Goal: Information Seeking & Learning: Learn about a topic

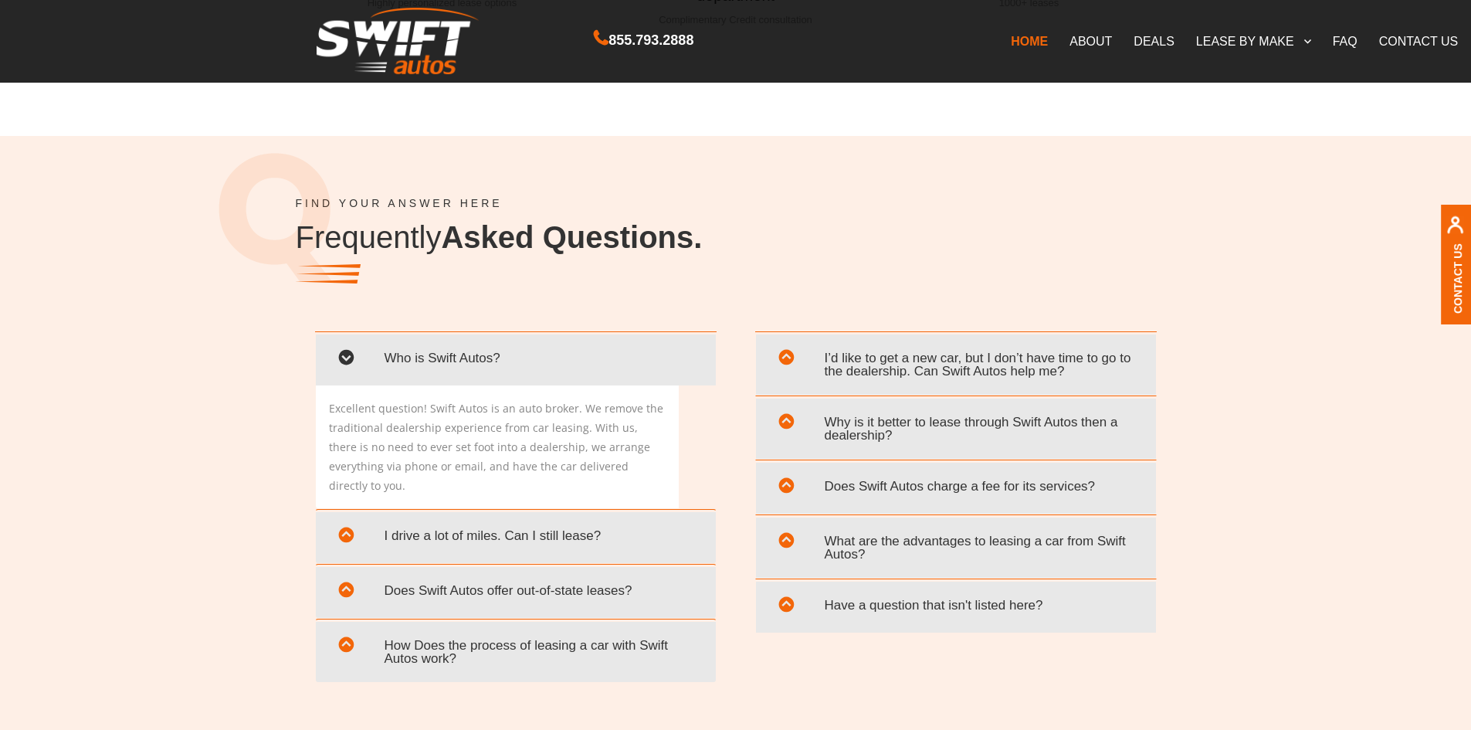
scroll to position [2858, 0]
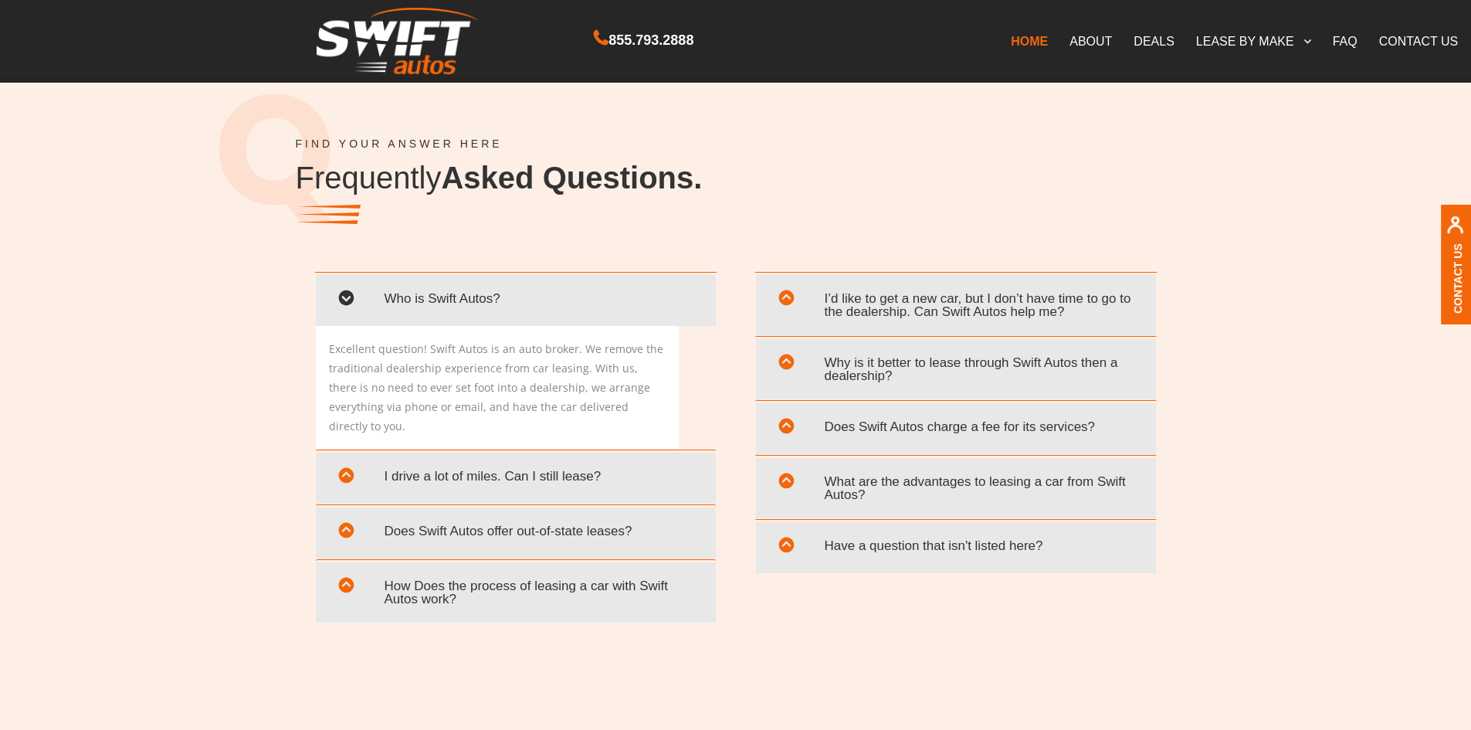
click at [1065, 360] on span "Why is it better to lease through Swift Autos then a dealership?" at bounding box center [956, 369] width 377 height 45
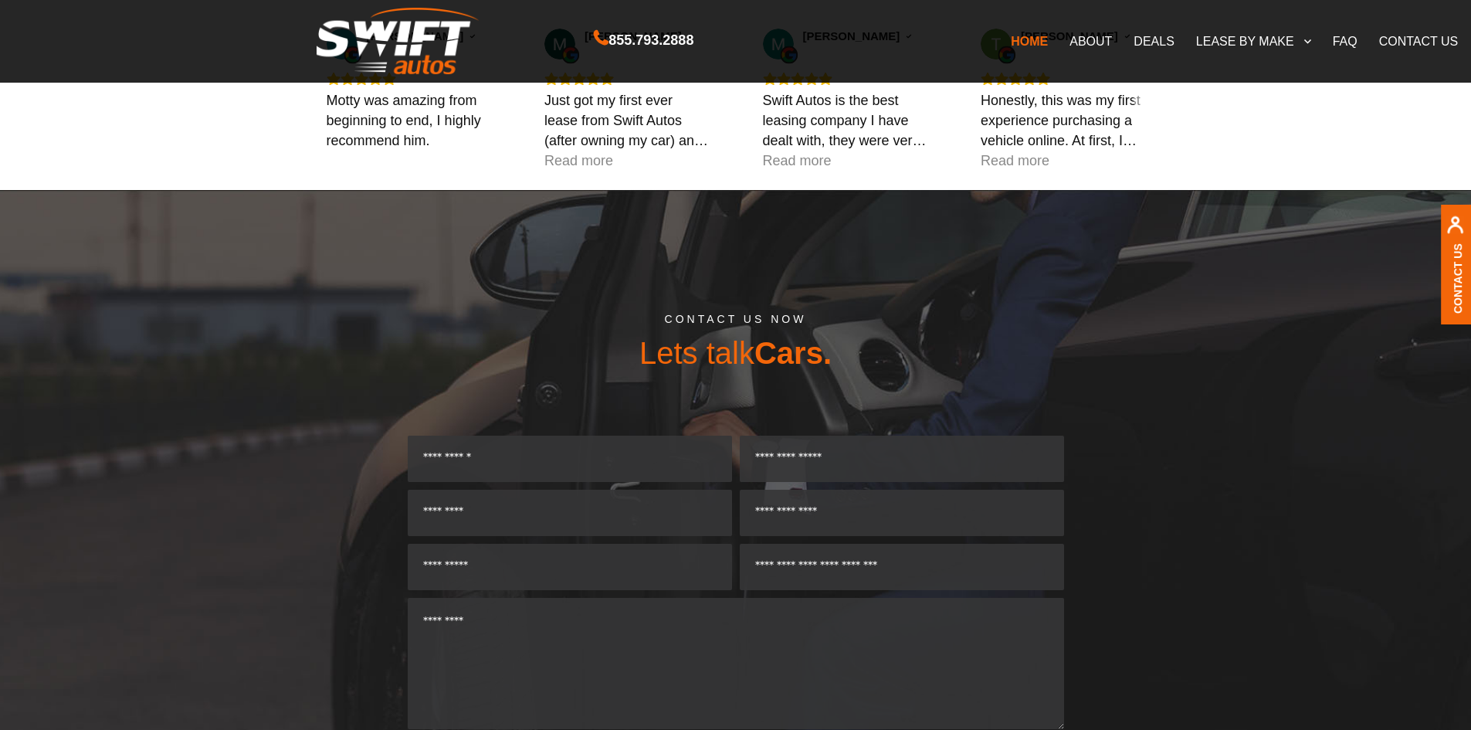
scroll to position [4093, 0]
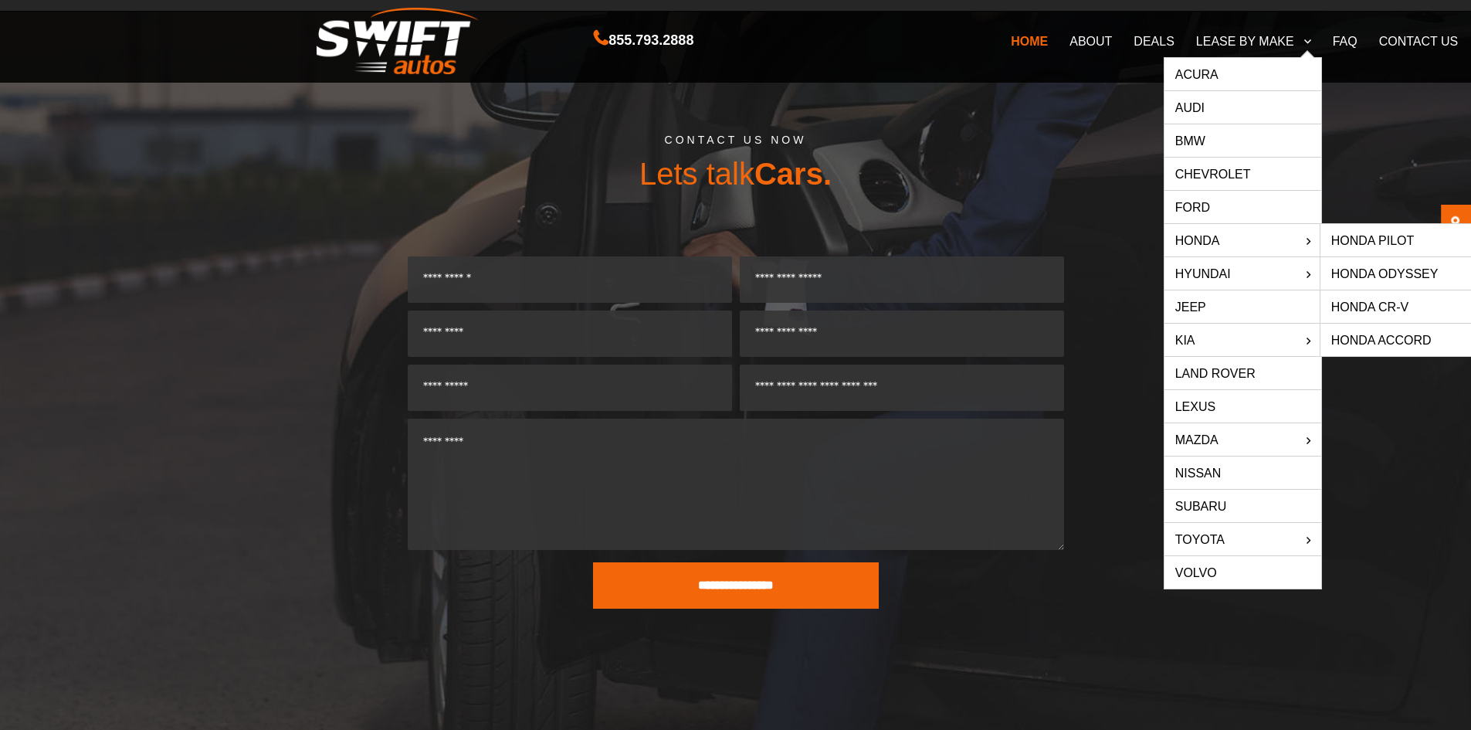
click at [1208, 238] on link "HONDA" at bounding box center [1243, 240] width 157 height 32
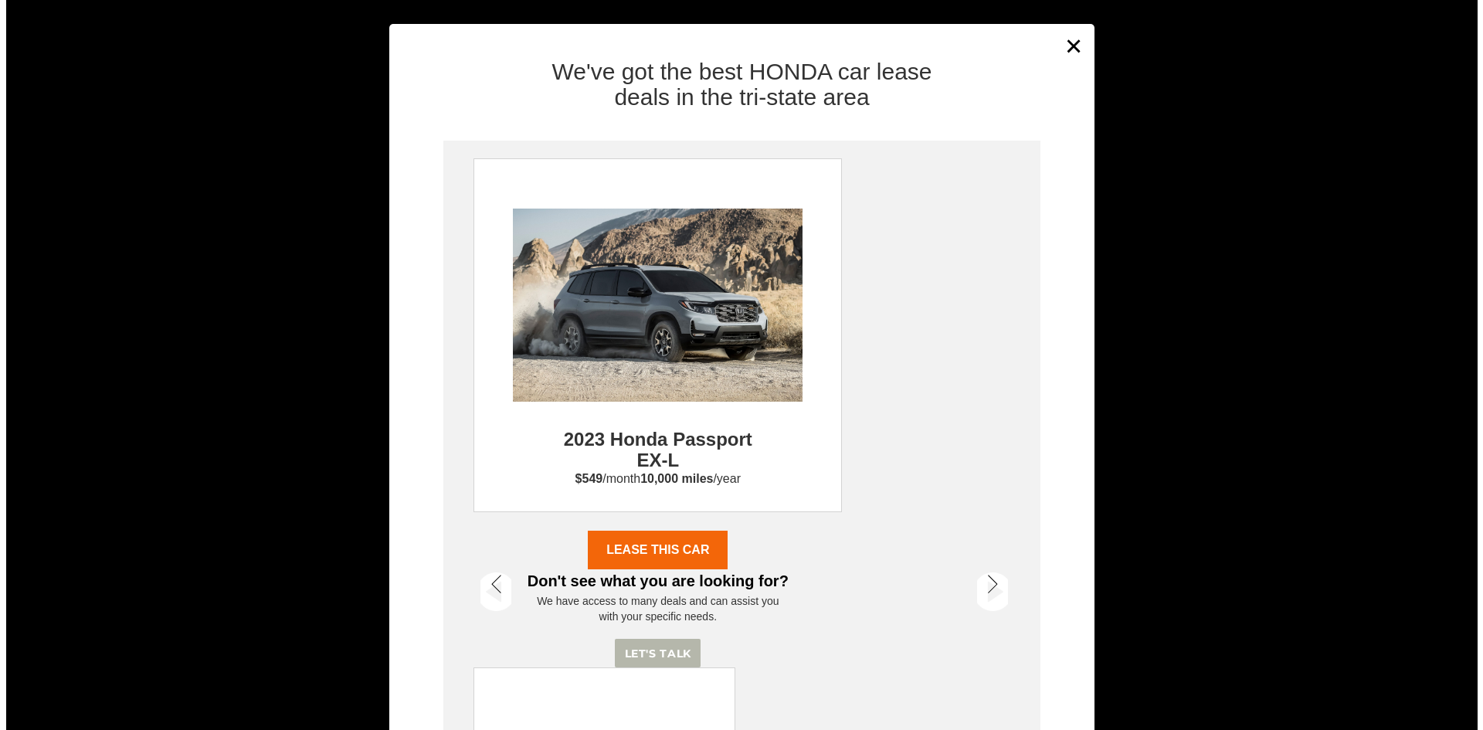
scroll to position [1704, 0]
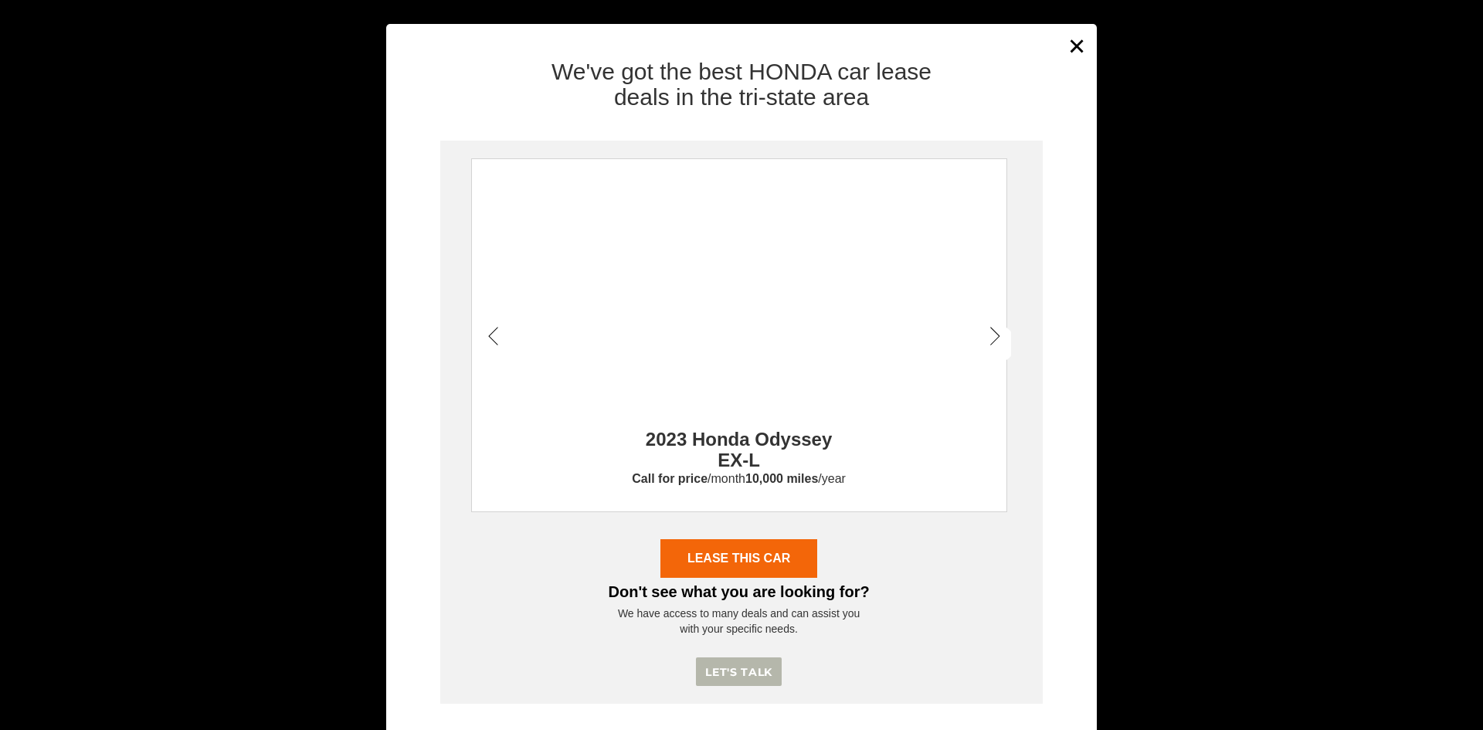
click at [488, 334] on icon at bounding box center [493, 338] width 10 height 22
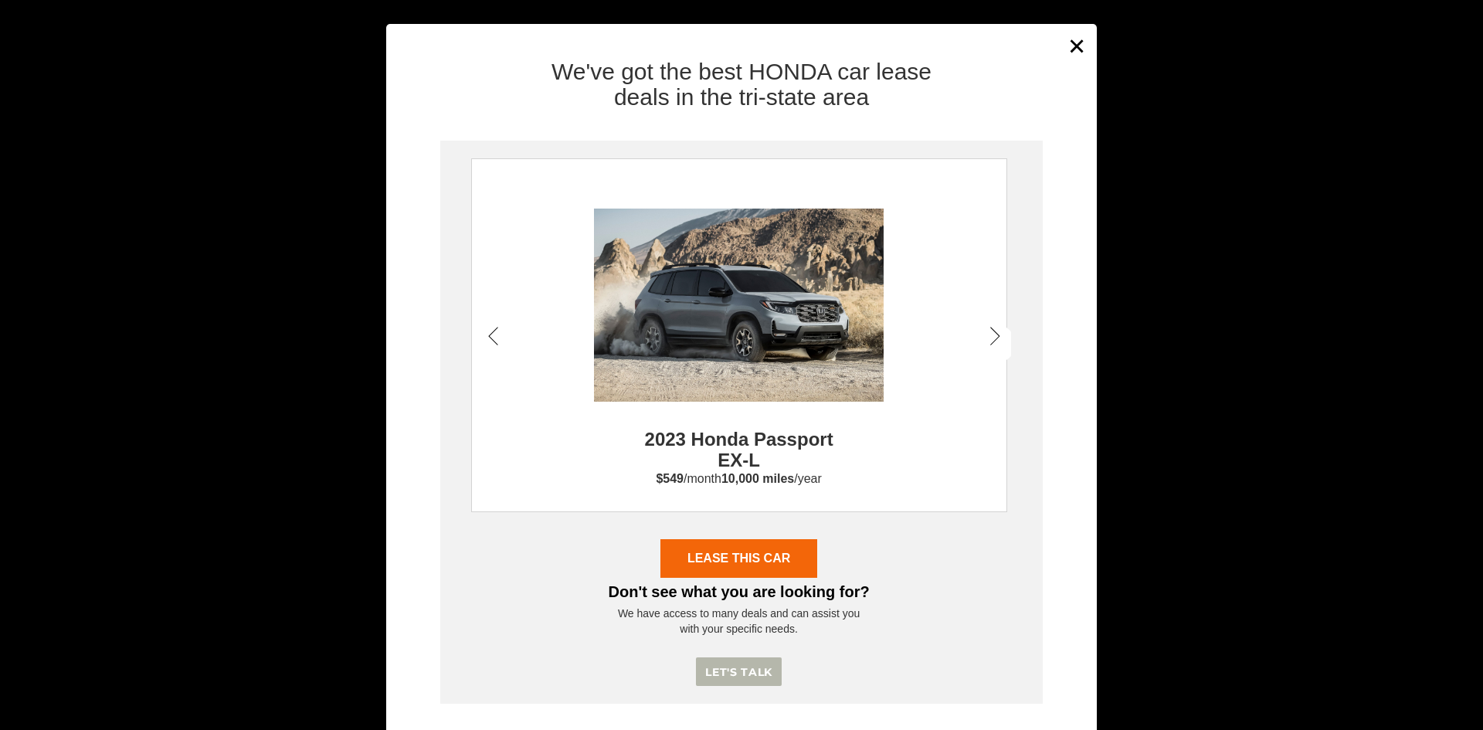
scroll to position [40, 0]
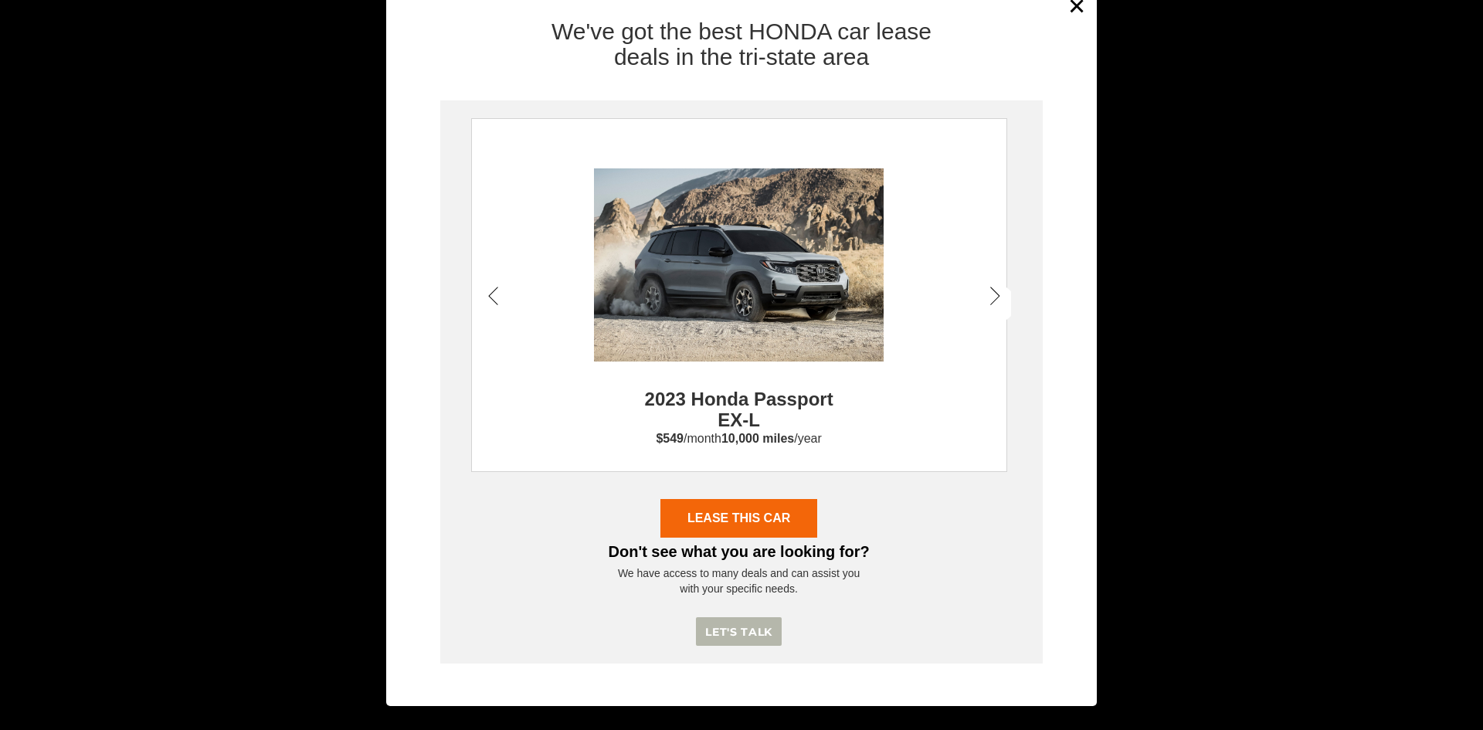
click at [990, 290] on icon at bounding box center [995, 298] width 10 height 22
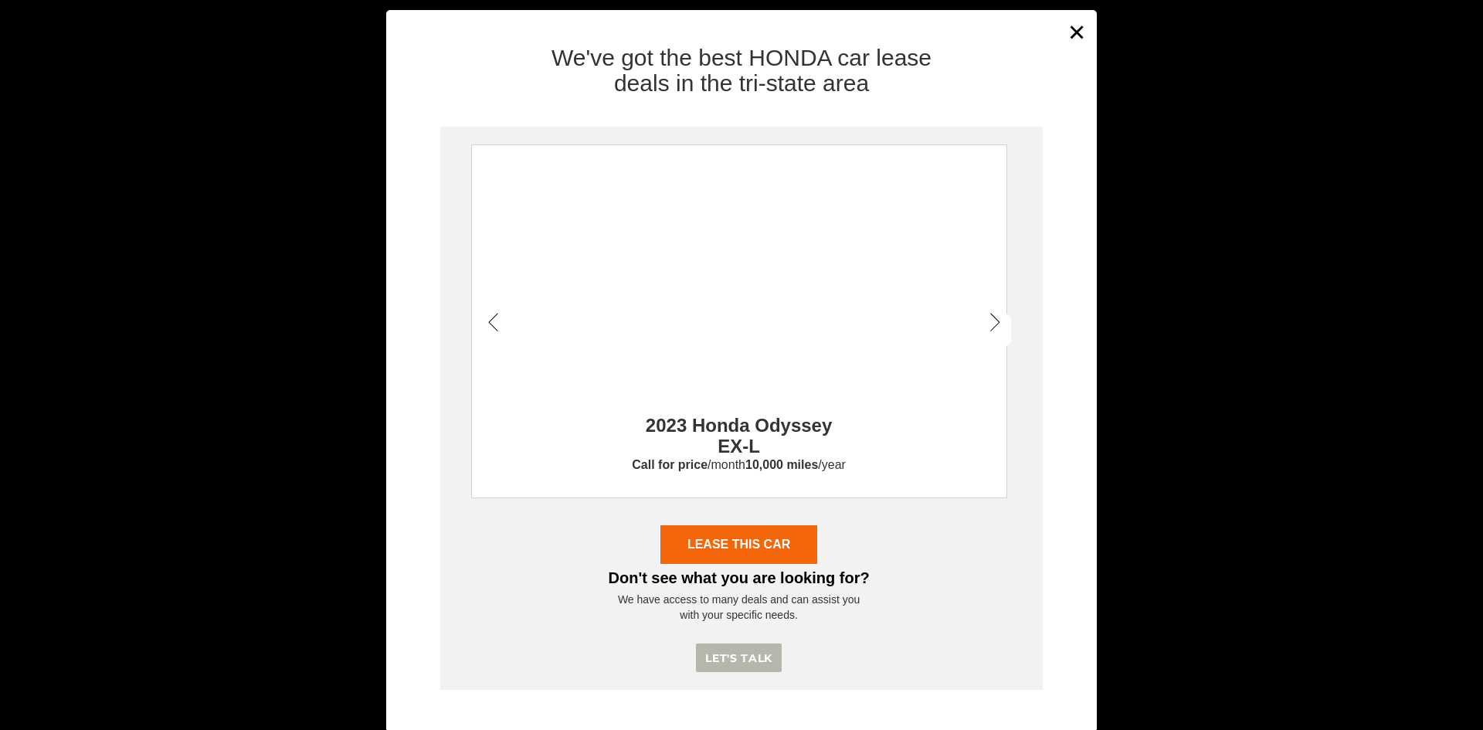
scroll to position [0, 0]
